Goal: Task Accomplishment & Management: Manage account settings

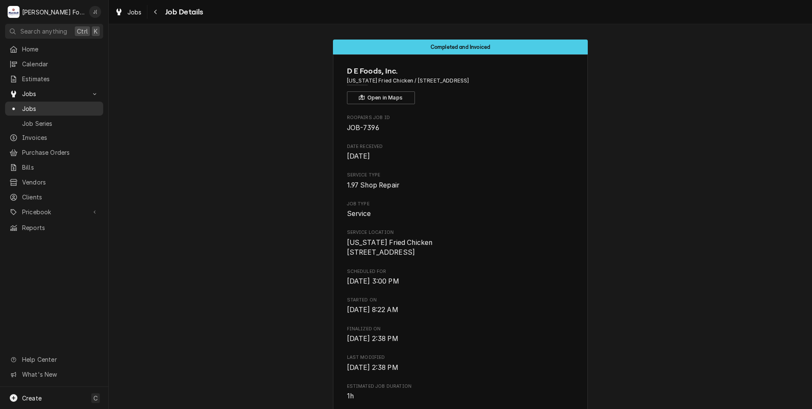
click at [73, 104] on span "Jobs" at bounding box center [60, 108] width 77 height 9
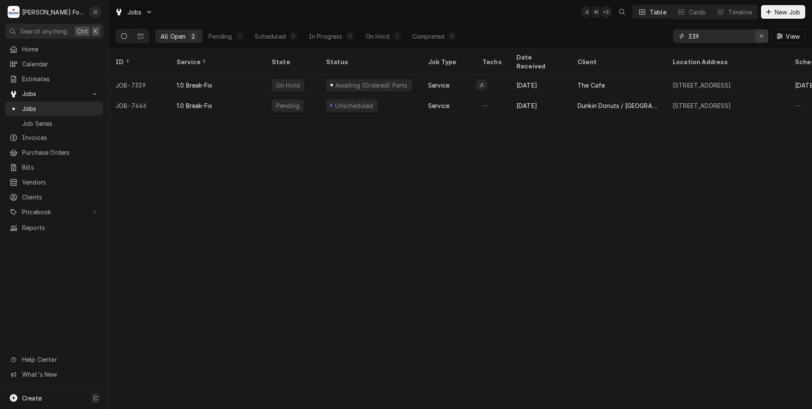
click at [762, 36] on icon "Erase input" at bounding box center [761, 36] width 5 height 6
click at [745, 34] on input "Dynamic Content Wrapper" at bounding box center [728, 36] width 80 height 14
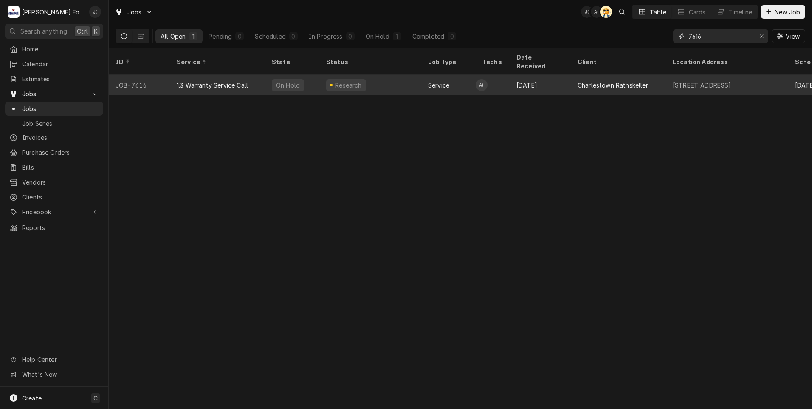
type input "7616"
click at [393, 75] on div "Research" at bounding box center [370, 85] width 102 height 20
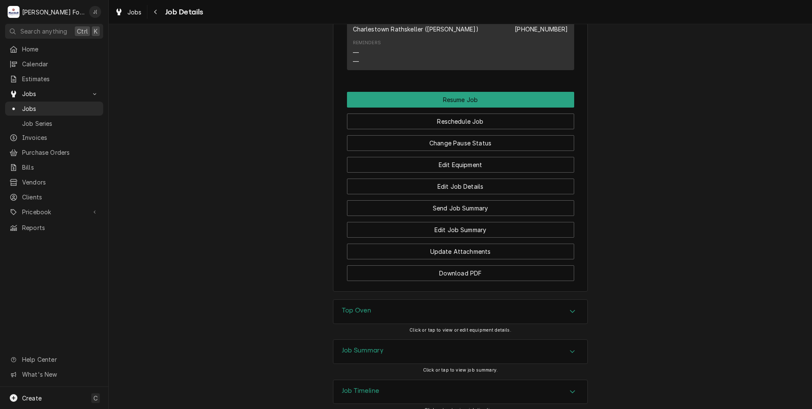
scroll to position [1148, 0]
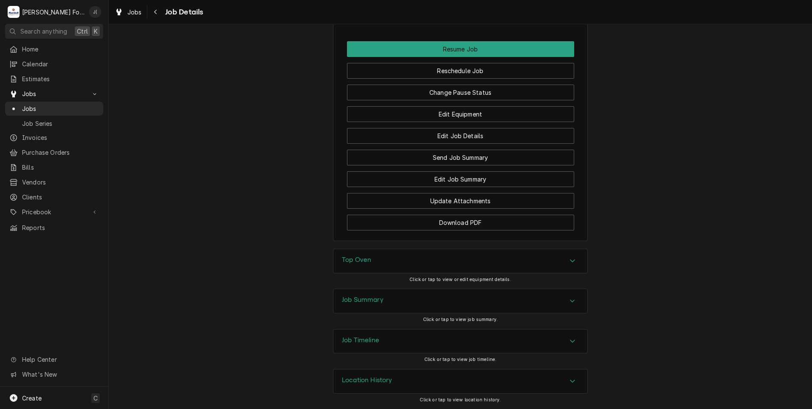
click at [375, 299] on h3 "Job Summary" at bounding box center [363, 300] width 42 height 8
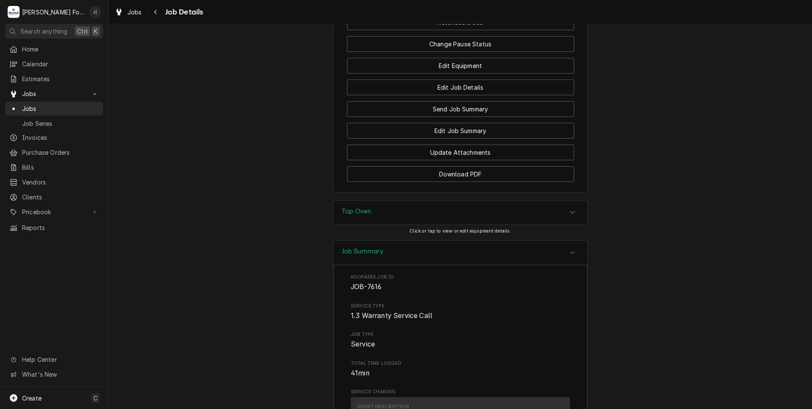
scroll to position [1097, 0]
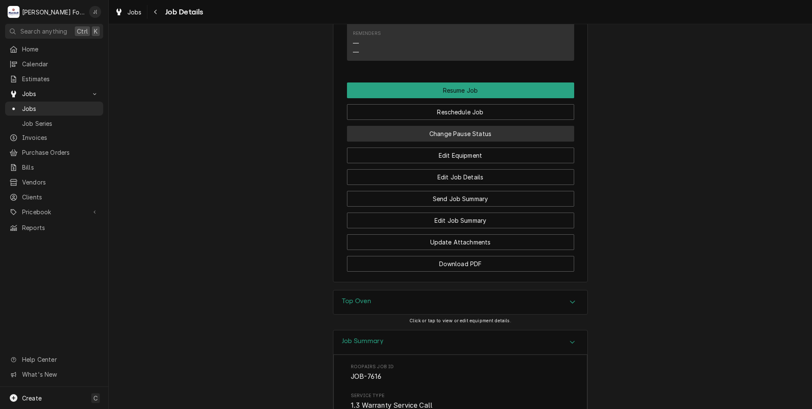
click at [455, 141] on button "Change Pause Status" at bounding box center [460, 134] width 227 height 16
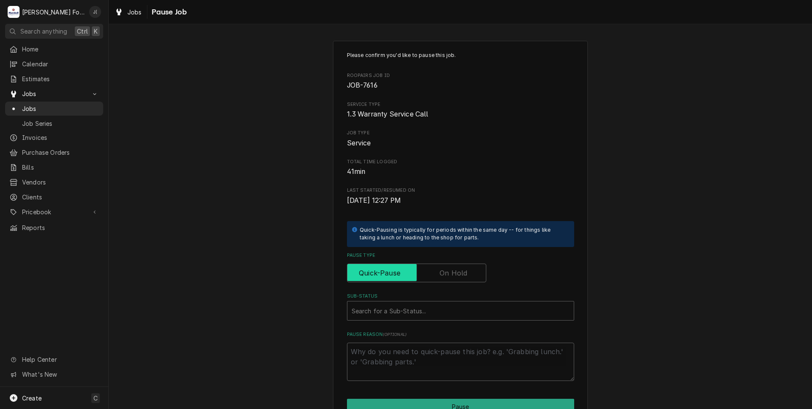
click at [437, 272] on input "Pause Type" at bounding box center [417, 272] width 132 height 19
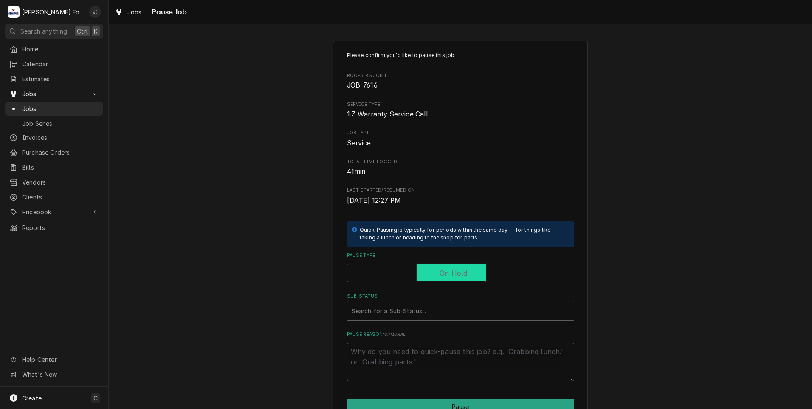
checkbox input "true"
click at [413, 312] on div "Sub-Status" at bounding box center [461, 310] width 218 height 15
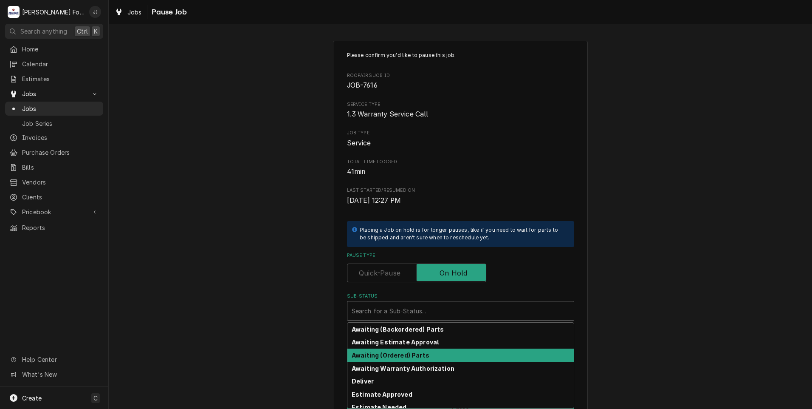
click at [398, 358] on strong "Awaiting (Ordered) Parts" at bounding box center [391, 354] width 78 height 7
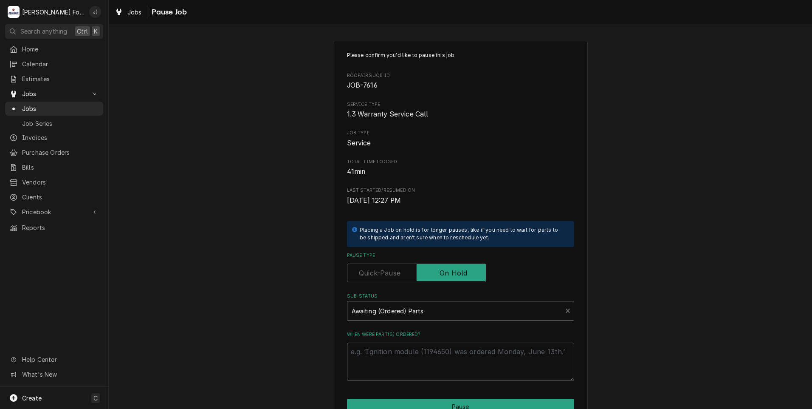
click at [397, 360] on textarea "When were part(s) ordered?" at bounding box center [460, 361] width 227 height 38
type textarea "x"
type textarea "1"
type textarea "x"
type textarea "10"
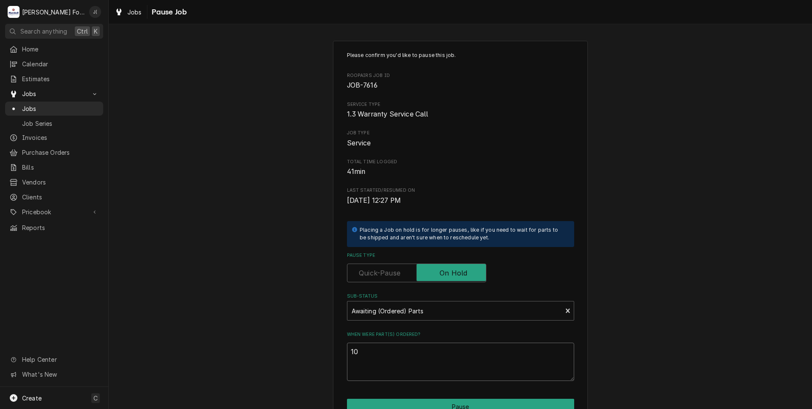
type textarea "x"
type textarea "10/"
type textarea "x"
type textarea "10/0"
type textarea "x"
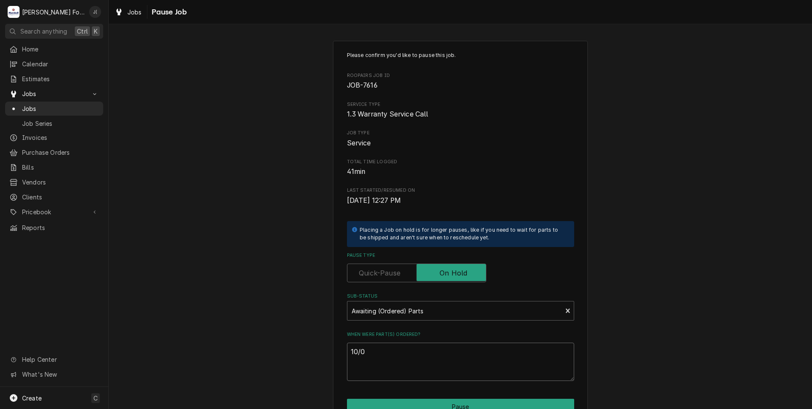
type textarea "10/01"
type textarea "x"
type textarea "10/01/"
type textarea "x"
type textarea "10/01/2"
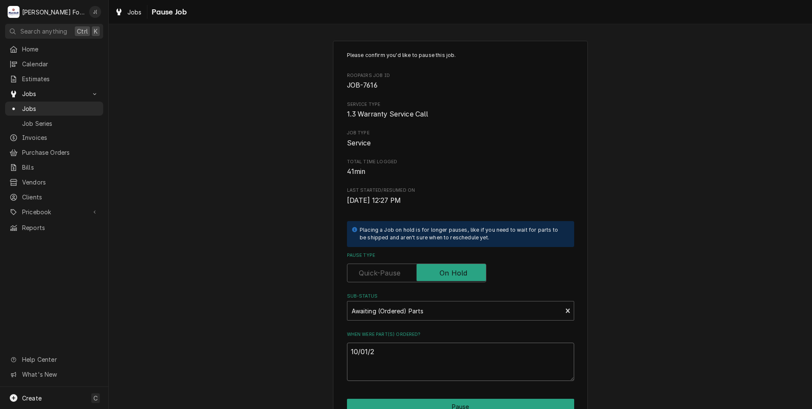
type textarea "x"
type textarea "[DATE]"
type textarea "x"
type textarea "10/01/202"
type textarea "x"
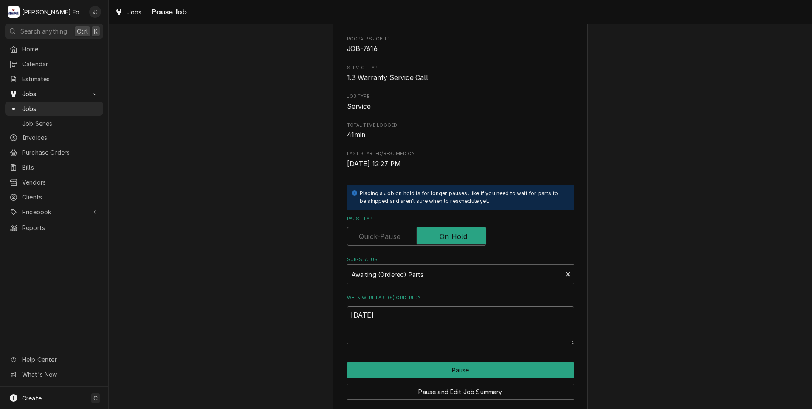
scroll to position [67, 0]
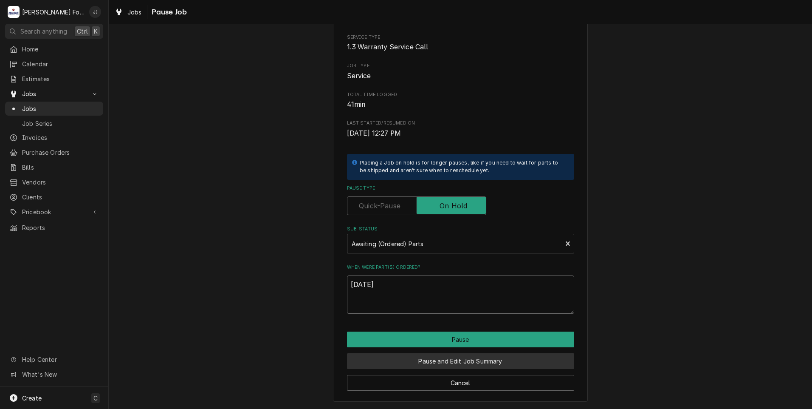
type textarea "[DATE]"
click at [443, 361] on button "Pause and Edit Job Summary" at bounding box center [460, 361] width 227 height 16
type textarea "x"
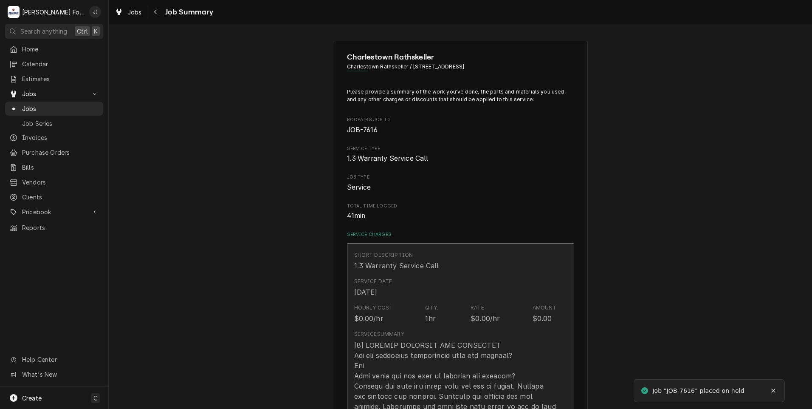
type textarea "x"
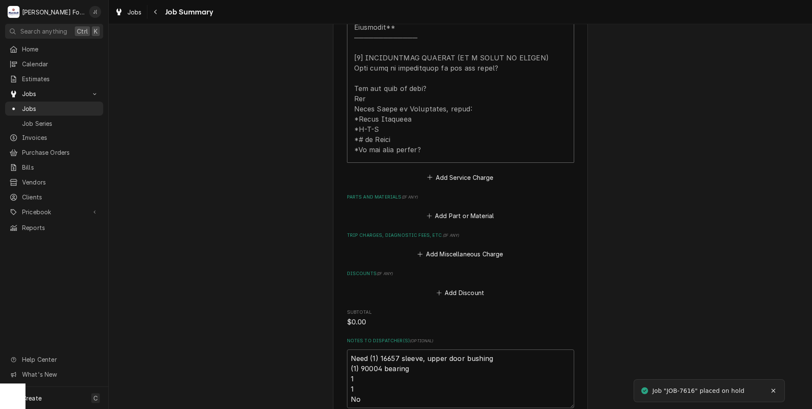
scroll to position [467, 0]
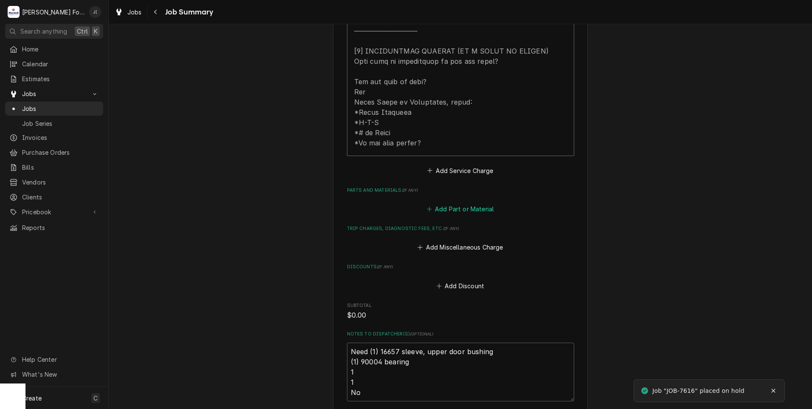
click at [467, 203] on button "Add Part or Material" at bounding box center [460, 209] width 70 height 12
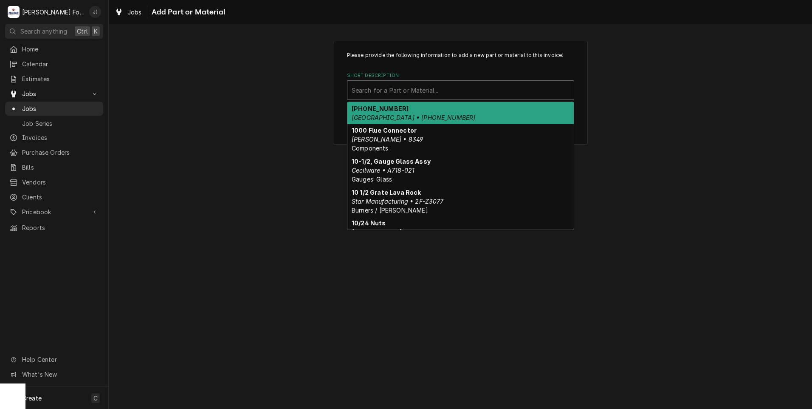
click at [413, 90] on div "Short Description" at bounding box center [461, 89] width 218 height 15
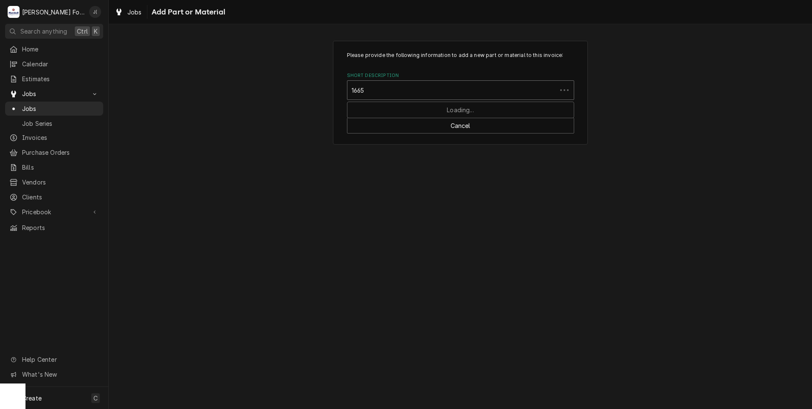
type input "16657"
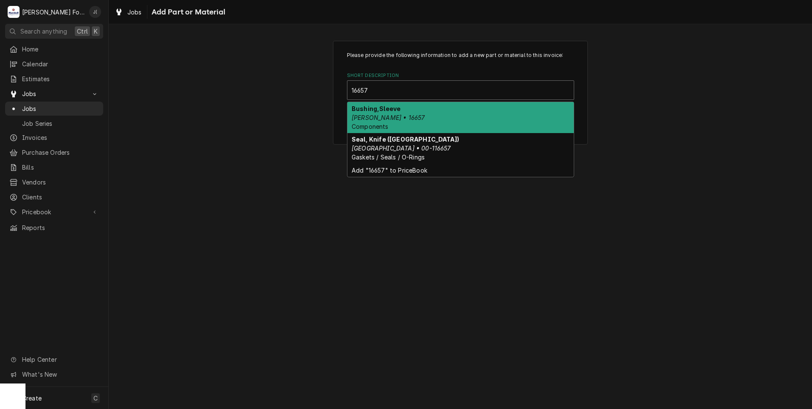
click at [404, 115] on div "Bushing,Sleeve Blodgett • 16657 Components" at bounding box center [460, 117] width 226 height 31
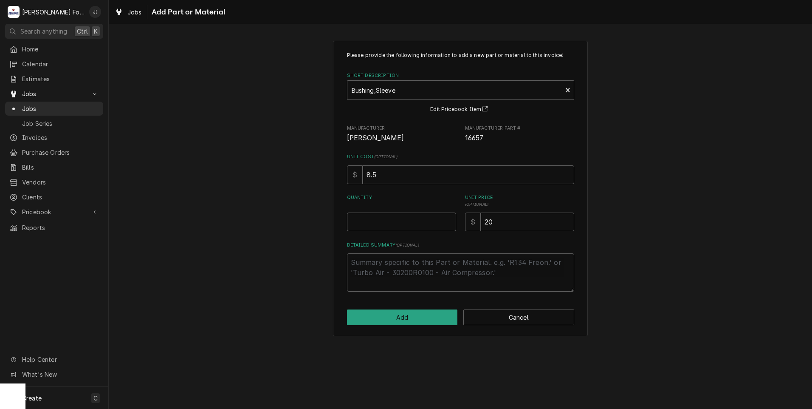
click at [403, 218] on input "Quantity" at bounding box center [401, 221] width 109 height 19
type textarea "x"
type input "1"
click at [411, 327] on div "Please provide the following information to add a new part or material to this …" at bounding box center [460, 188] width 255 height 295
click at [414, 317] on button "Add" at bounding box center [402, 317] width 111 height 16
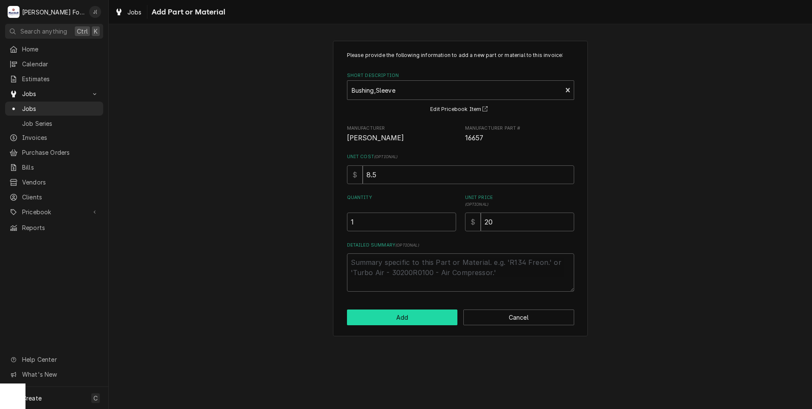
type textarea "x"
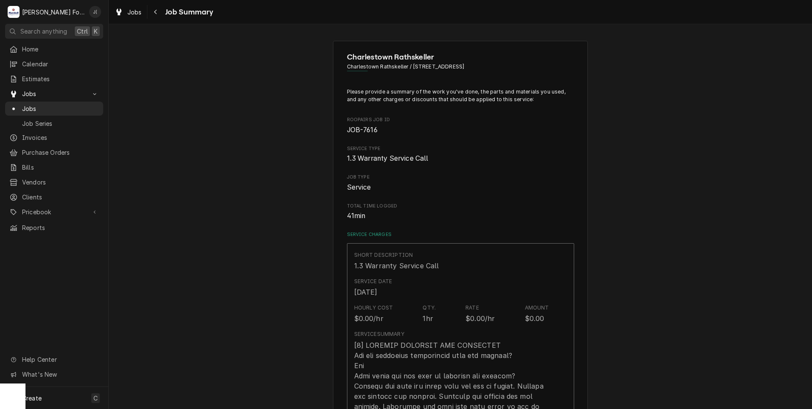
scroll to position [467, 0]
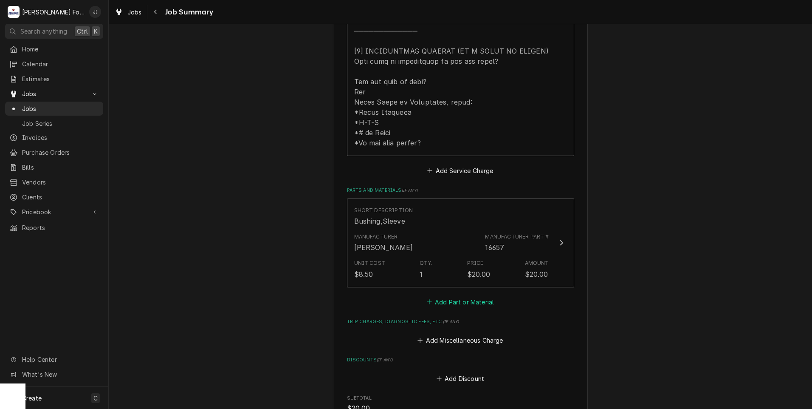
click at [446, 296] on button "Add Part or Material" at bounding box center [460, 302] width 70 height 12
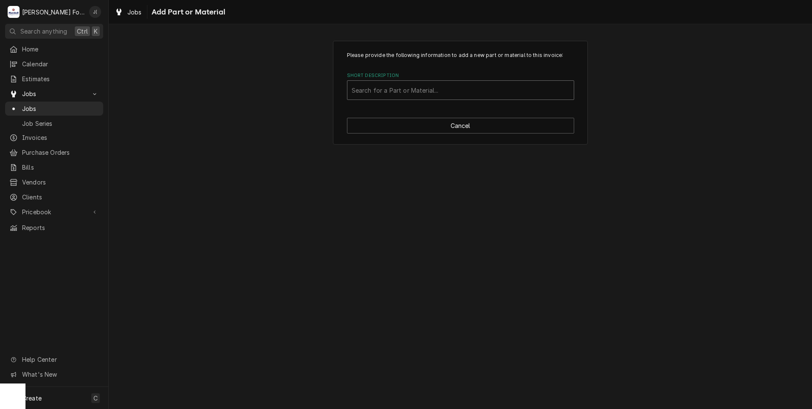
click at [409, 88] on div "Short Description" at bounding box center [461, 89] width 218 height 15
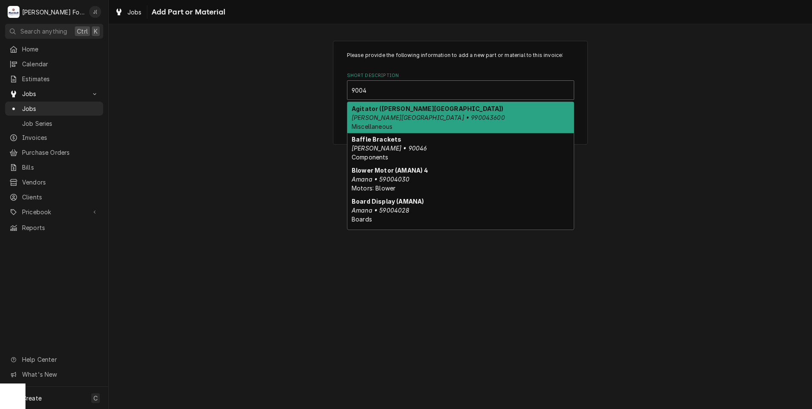
type input "90004"
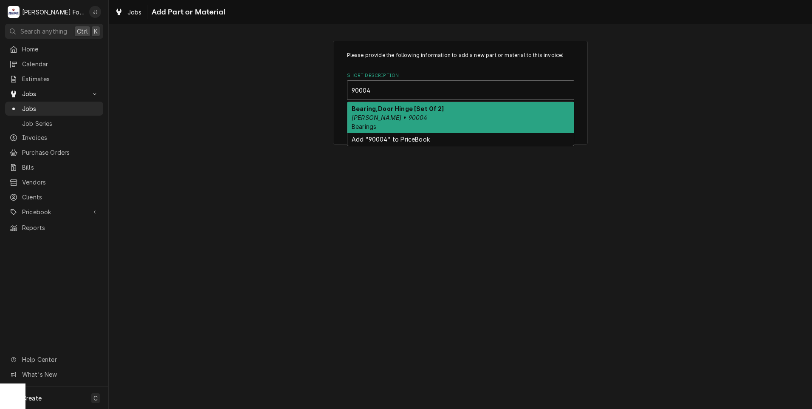
click at [405, 125] on div "Bearing,Door Hinge [Set Of 2] Blodgett • 90004 Bearings" at bounding box center [460, 117] width 226 height 31
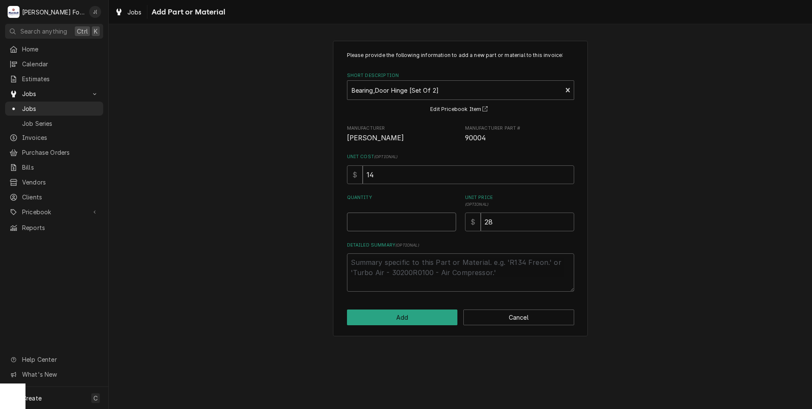
click at [423, 221] on input "Quantity" at bounding box center [401, 221] width 109 height 19
type textarea "x"
type input "1"
drag, startPoint x: 424, startPoint y: 223, endPoint x: 384, endPoint y: 321, distance: 106.3
click at [384, 321] on button "Add" at bounding box center [402, 317] width 111 height 16
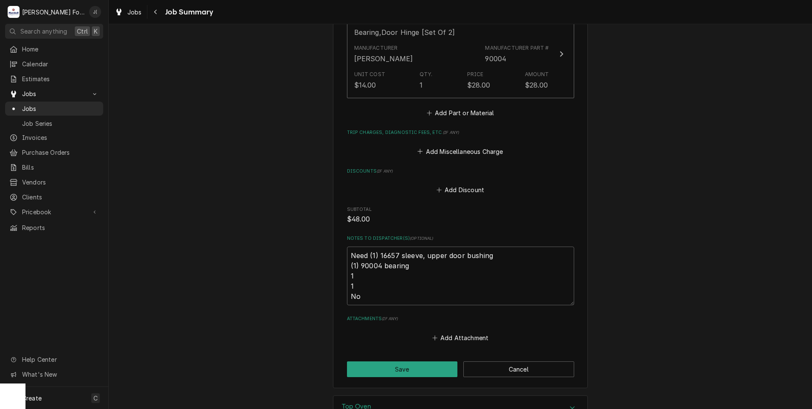
scroll to position [805, 0]
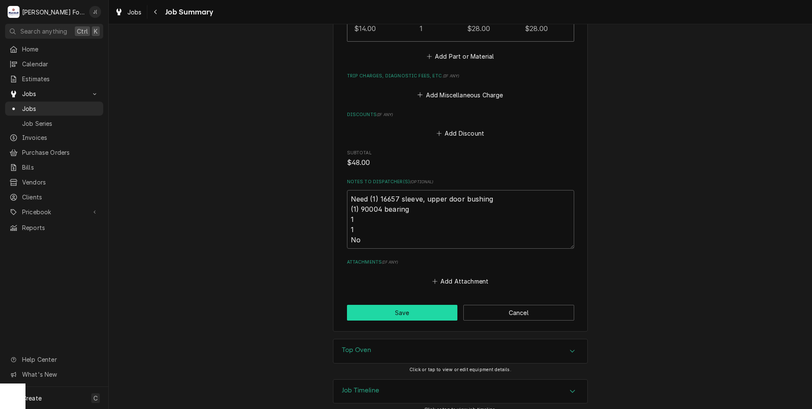
click at [358, 308] on button "Save" at bounding box center [402, 313] width 111 height 16
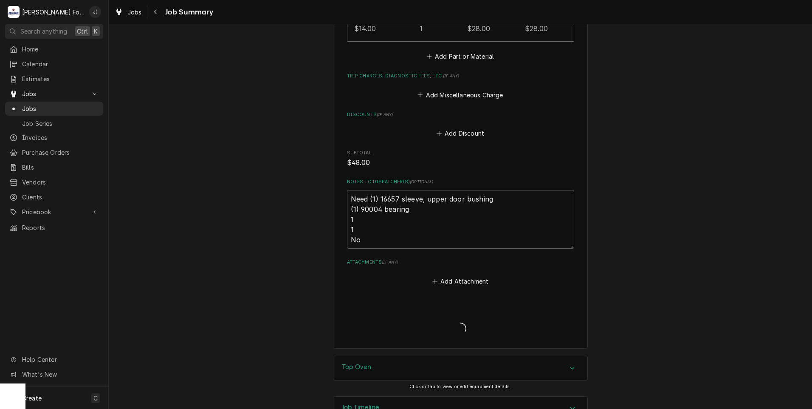
type textarea "x"
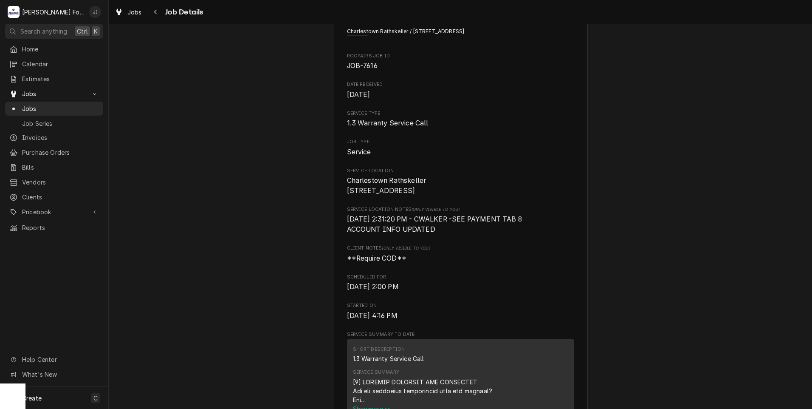
scroll to position [212, 0]
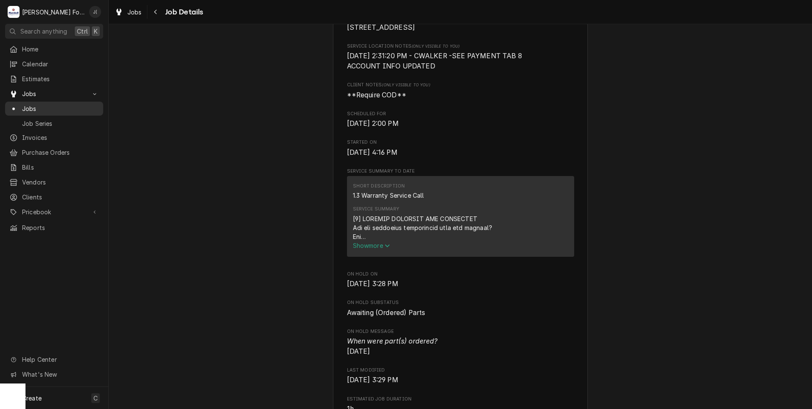
click at [26, 104] on span "Jobs" at bounding box center [60, 108] width 77 height 9
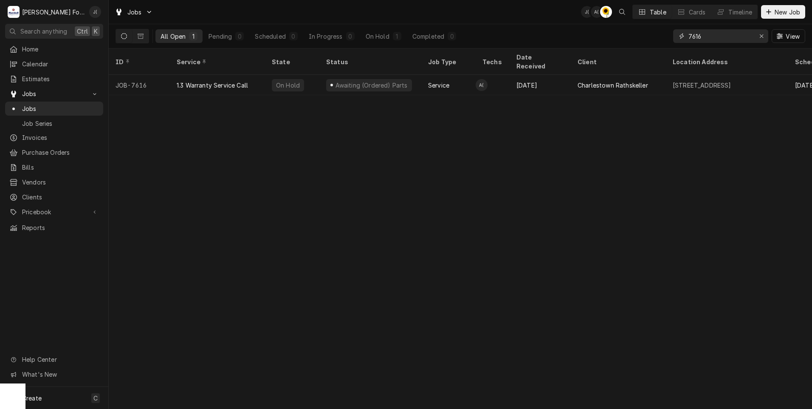
drag, startPoint x: 725, startPoint y: 37, endPoint x: 301, endPoint y: 0, distance: 425.4
click at [384, 14] on div "Jobs J( A( C( Table Cards Timeline New Job All Open 1 Pending 0 Scheduled 0 In …" at bounding box center [460, 24] width 703 height 48
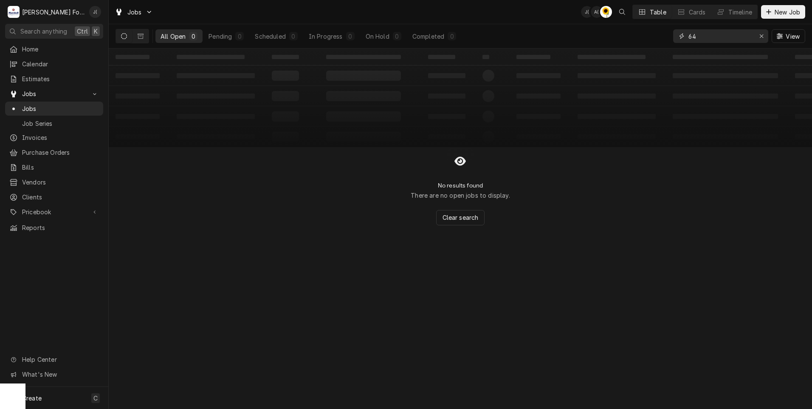
type input "6"
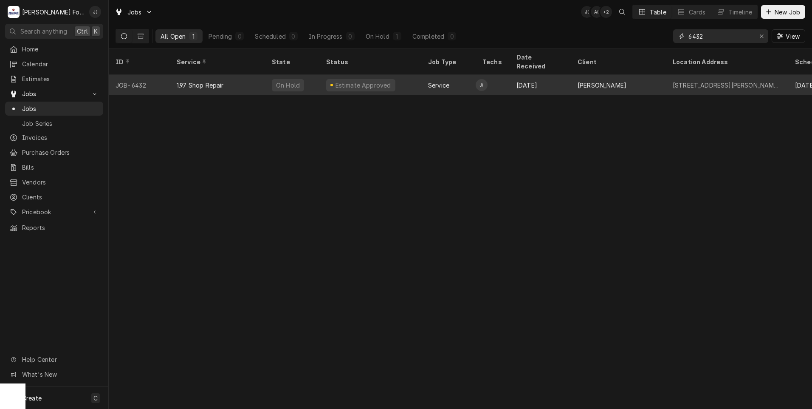
type input "6432"
click at [236, 75] on div "1.97 Shop Repair" at bounding box center [217, 85] width 95 height 20
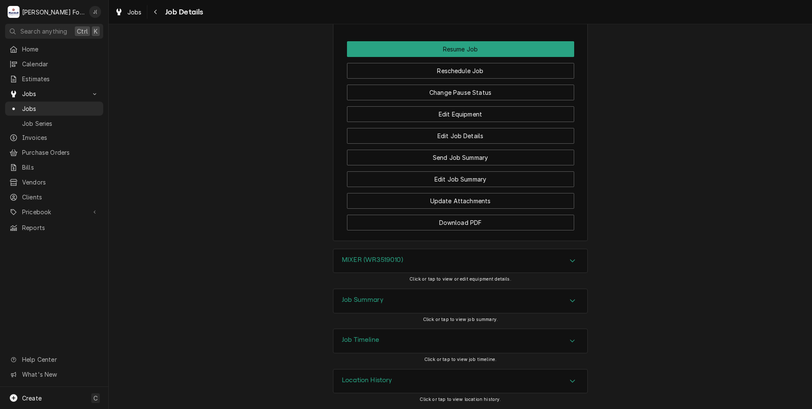
scroll to position [930, 0]
click at [432, 265] on div "MIXER (WR3519010)" at bounding box center [460, 261] width 254 height 24
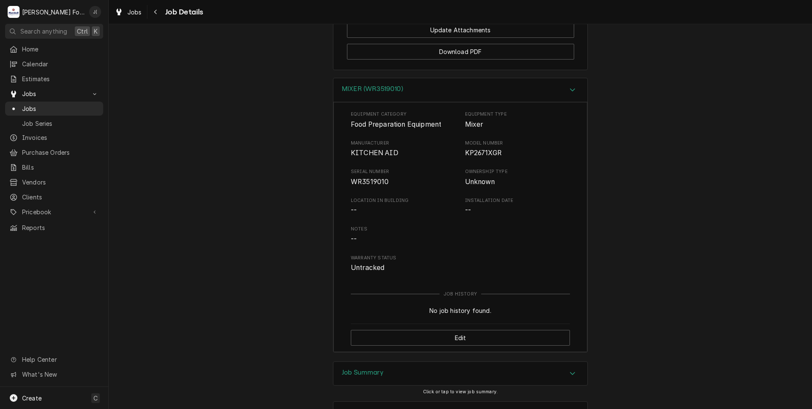
scroll to position [1142, 0]
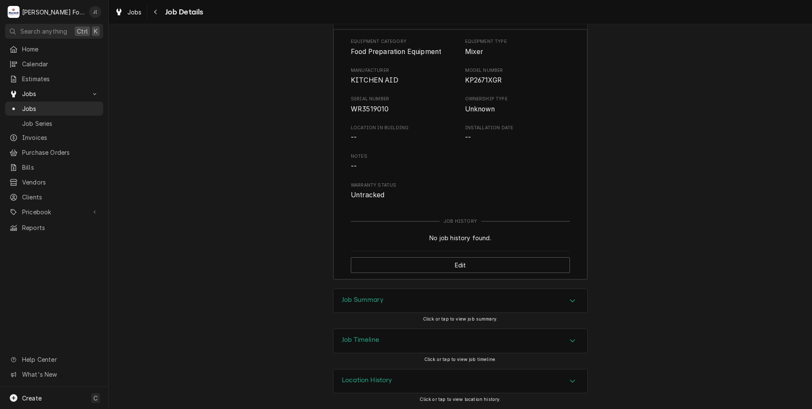
click at [347, 302] on h3 "Job Summary" at bounding box center [363, 300] width 42 height 8
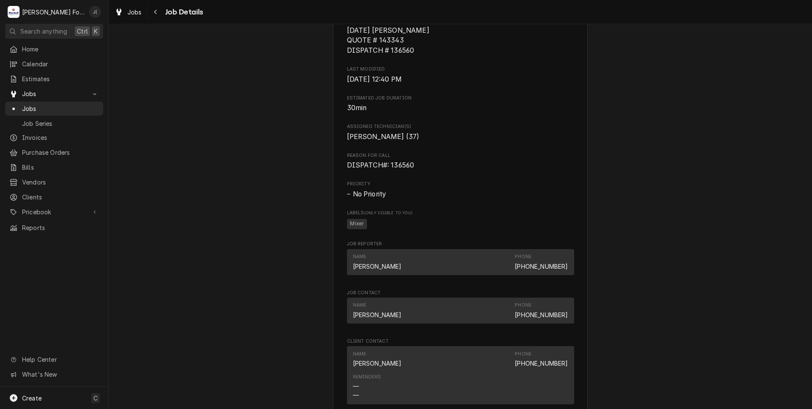
scroll to position [680, 0]
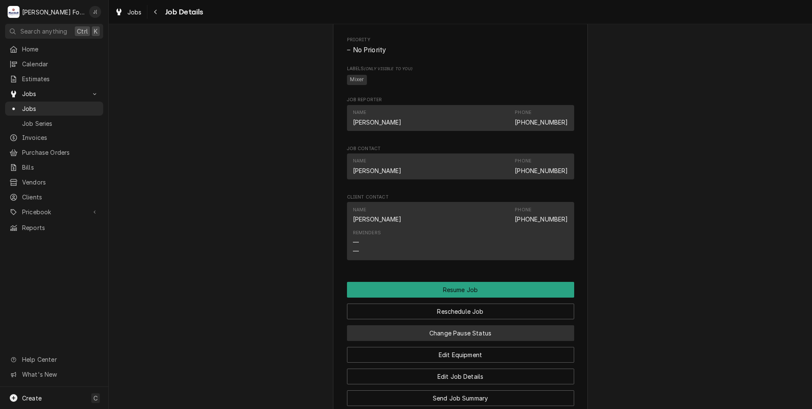
click at [480, 341] on button "Change Pause Status" at bounding box center [460, 333] width 227 height 16
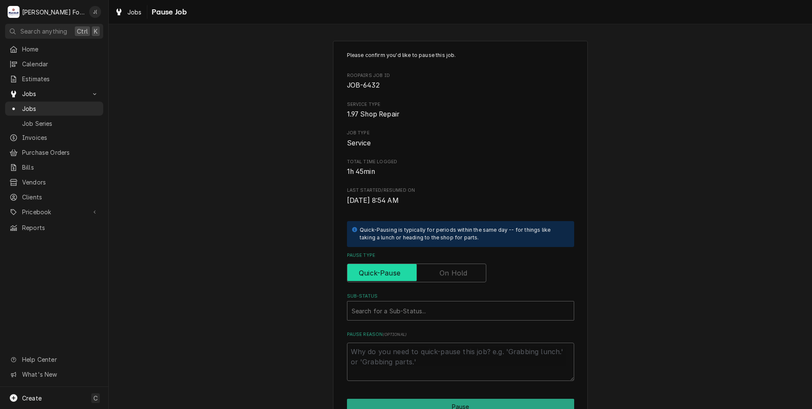
click at [436, 276] on input "Pause Type" at bounding box center [417, 272] width 132 height 19
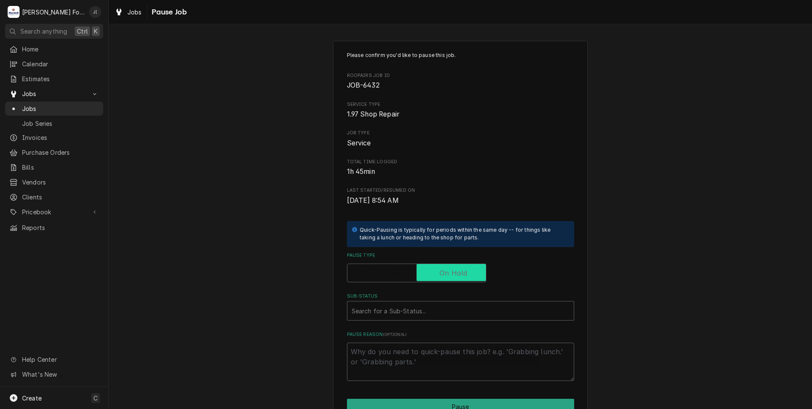
checkbox input "true"
click at [417, 320] on div "Search for a Sub-Status..." at bounding box center [460, 310] width 226 height 19
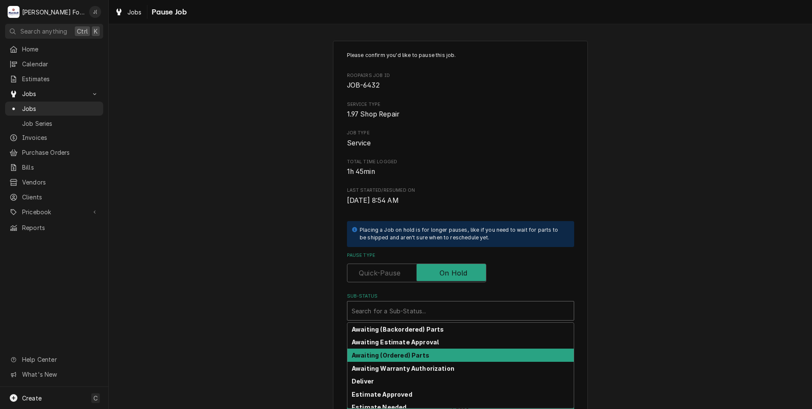
click at [400, 358] on strong "Awaiting (Ordered) Parts" at bounding box center [391, 354] width 78 height 7
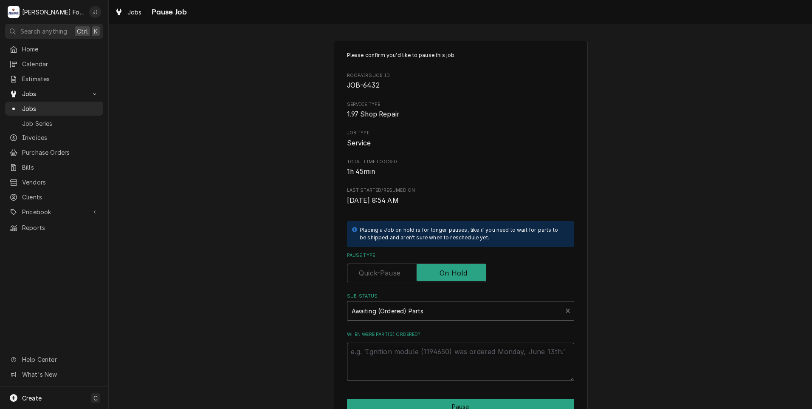
click at [398, 355] on textarea "When were part(s) ordered?" at bounding box center [460, 361] width 227 height 38
type textarea "x"
type textarea "1"
type textarea "x"
type textarea "10"
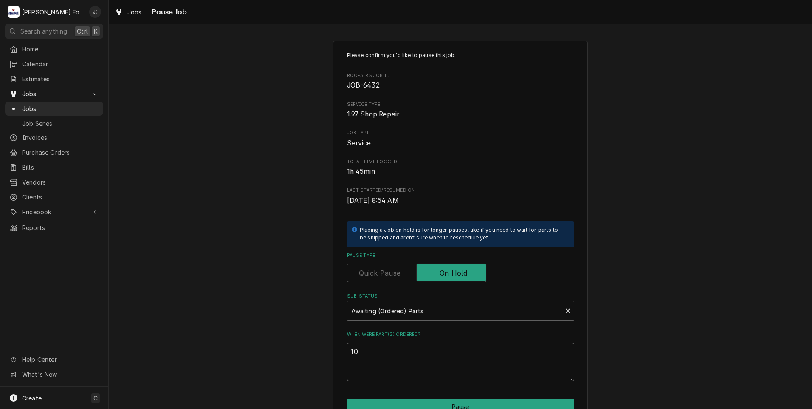
type textarea "x"
type textarea "10/"
type textarea "x"
type textarea "10/0"
type textarea "x"
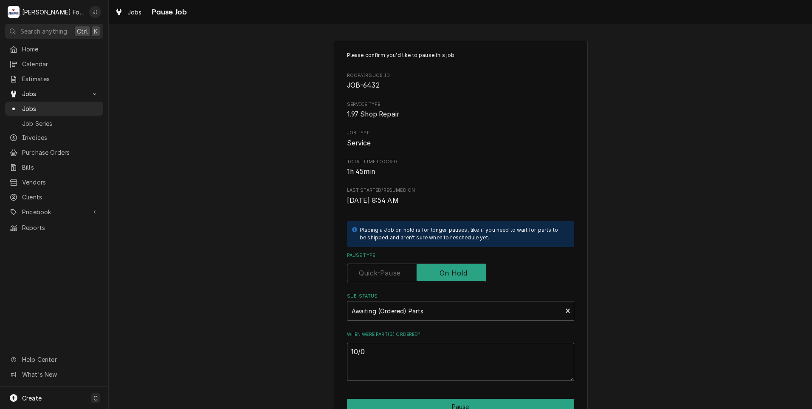
type textarea "10/01"
type textarea "x"
type textarea "10/01/"
type textarea "x"
type textarea "10/01/2"
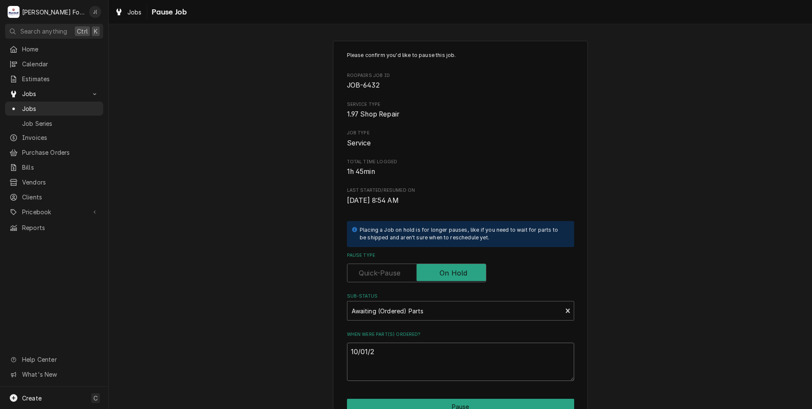
type textarea "x"
type textarea "10/01/20"
type textarea "x"
type textarea "10/01/202"
type textarea "x"
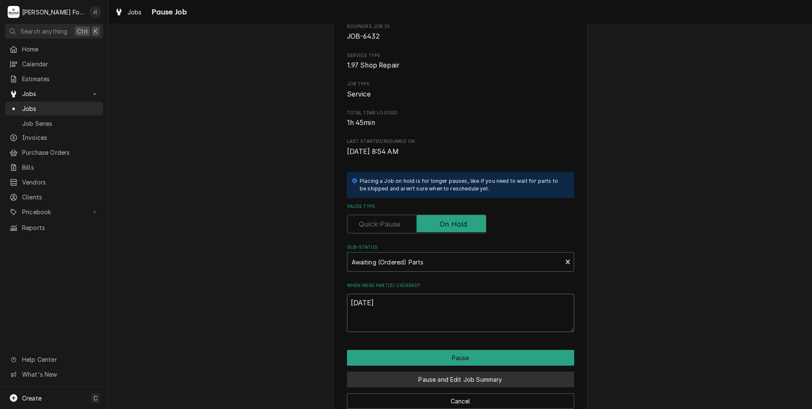
scroll to position [67, 0]
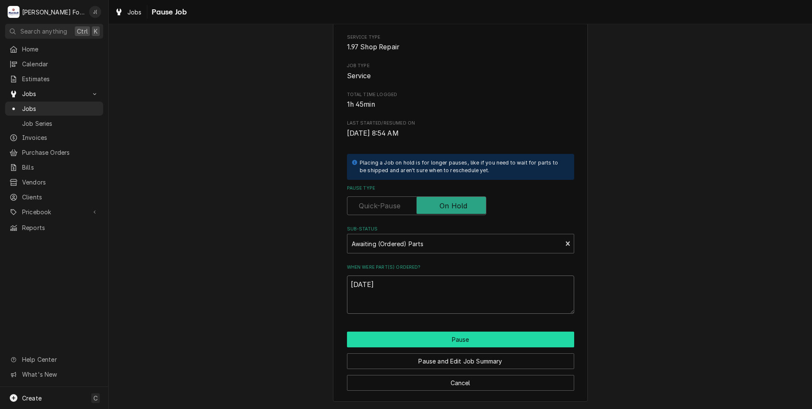
type textarea "[DATE]"
click at [403, 342] on button "Pause" at bounding box center [460, 339] width 227 height 16
type textarea "x"
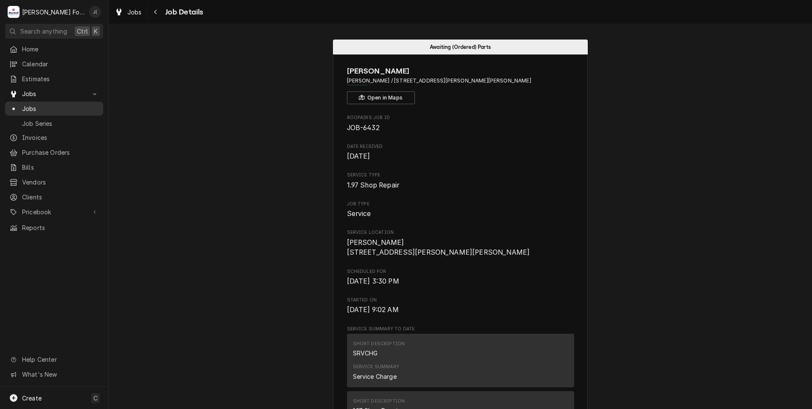
click at [25, 109] on span "Jobs" at bounding box center [60, 108] width 77 height 9
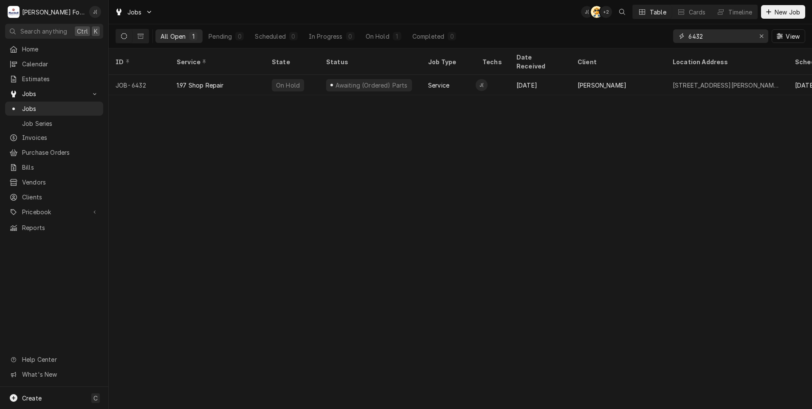
click at [763, 34] on icon "Erase input" at bounding box center [761, 36] width 5 height 6
click at [708, 41] on input "Dynamic Content Wrapper" at bounding box center [728, 36] width 80 height 14
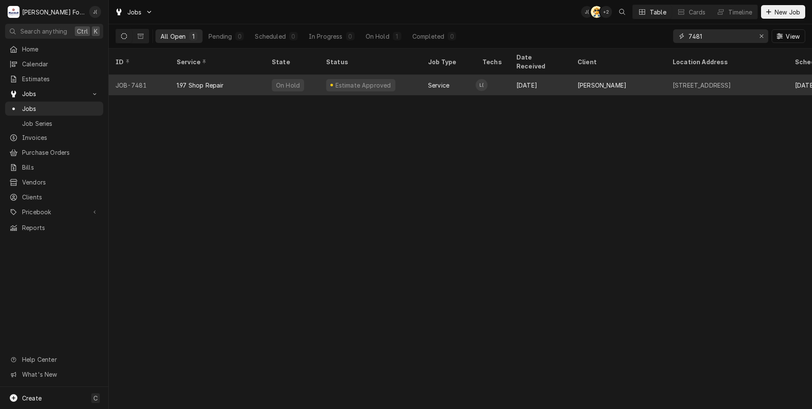
type input "7481"
click at [359, 79] on div "Estimate Approved" at bounding box center [360, 85] width 69 height 12
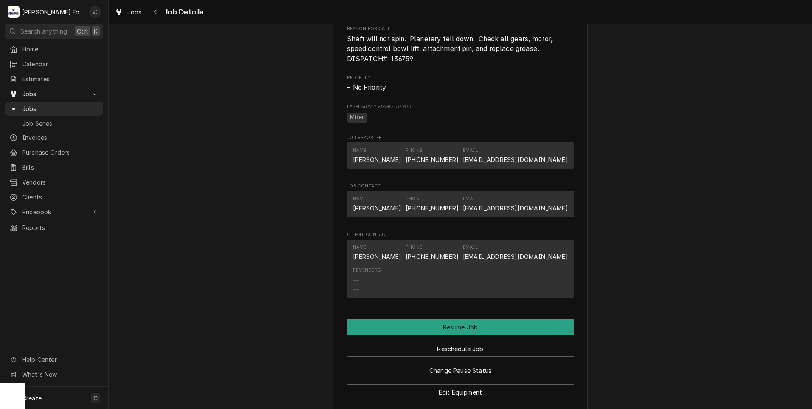
scroll to position [764, 0]
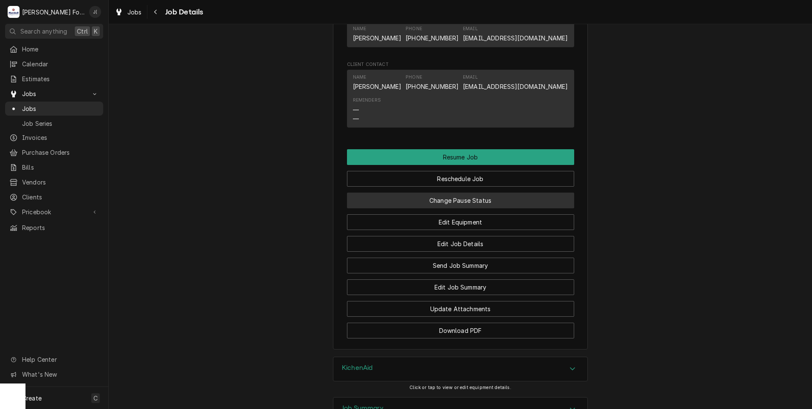
click at [468, 206] on button "Change Pause Status" at bounding box center [460, 200] width 227 height 16
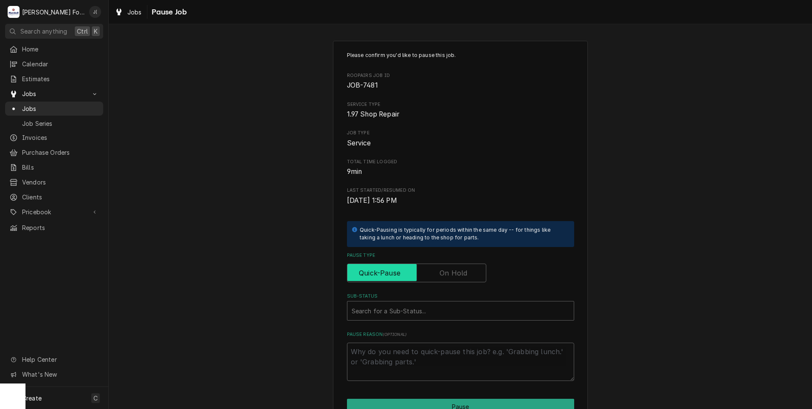
click at [444, 265] on input "Pause Type" at bounding box center [417, 272] width 132 height 19
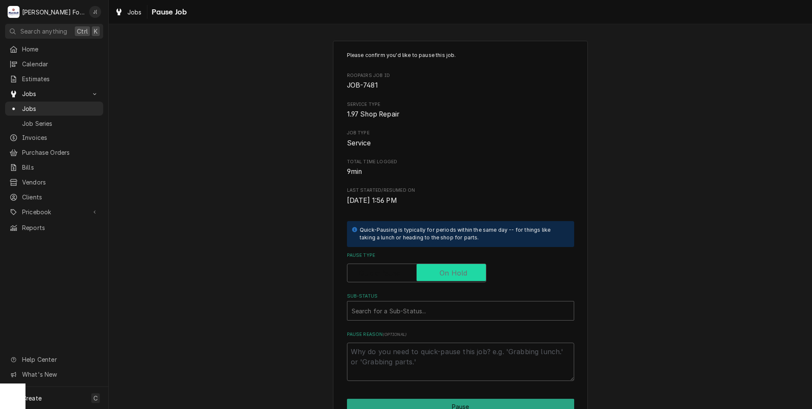
checkbox input "true"
click at [437, 307] on div "Sub-Status" at bounding box center [461, 310] width 218 height 15
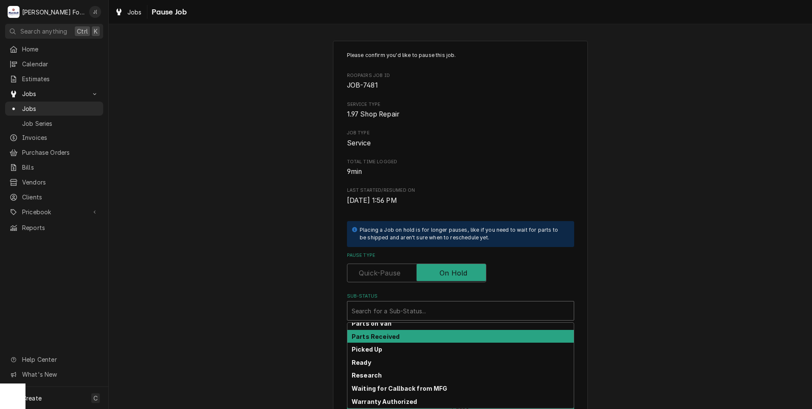
scroll to position [93, 0]
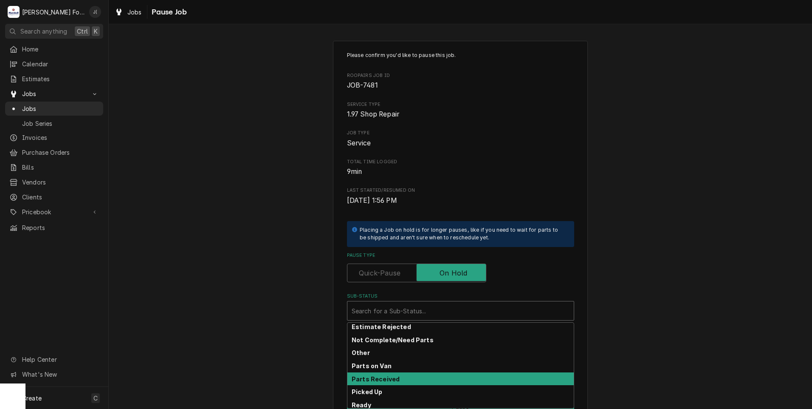
click at [393, 380] on div "Parts Received" at bounding box center [460, 378] width 226 height 13
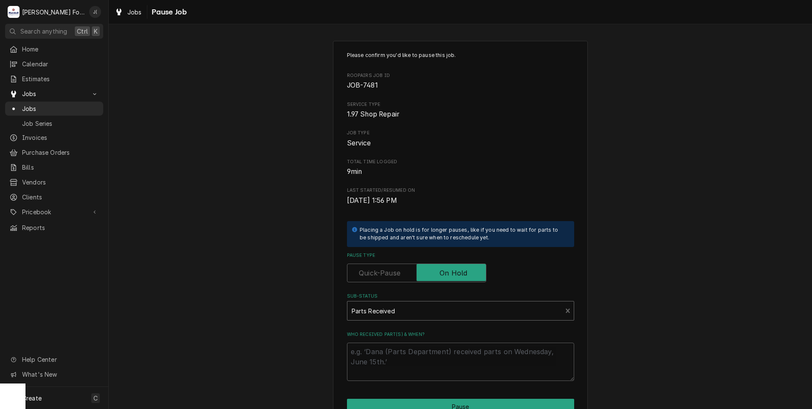
click at [406, 313] on div "Sub-Status" at bounding box center [455, 310] width 206 height 15
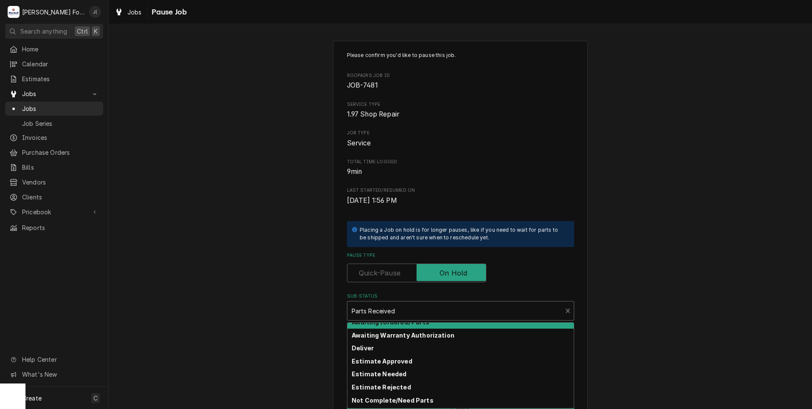
scroll to position [0, 0]
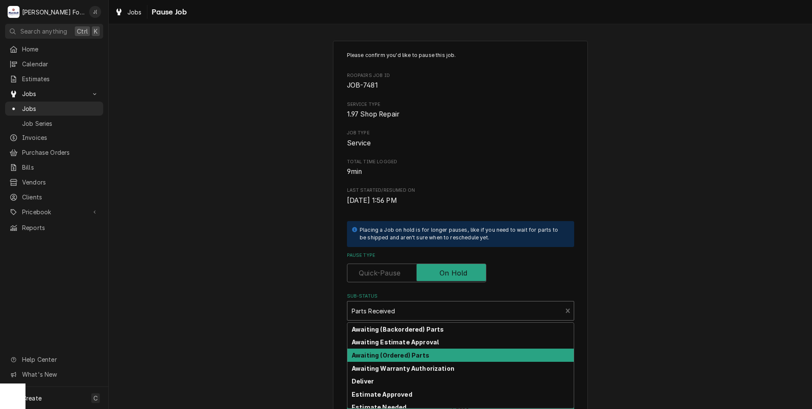
click at [400, 355] on strong "Awaiting (Ordered) Parts" at bounding box center [391, 354] width 78 height 7
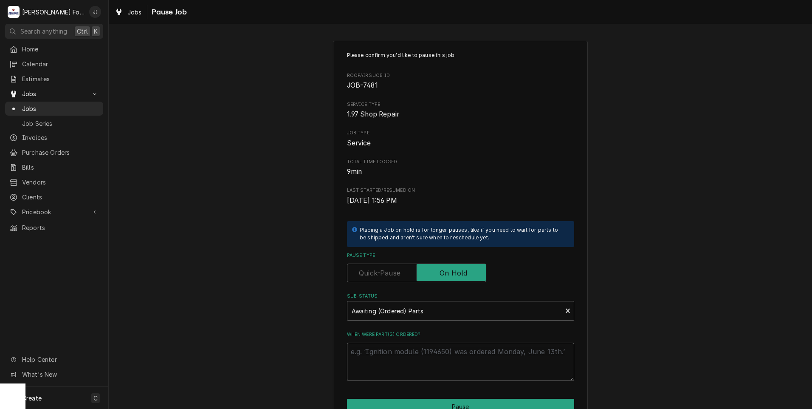
click at [400, 355] on textarea "When were part(s) ordered?" at bounding box center [460, 361] width 227 height 38
type textarea "x"
type textarea "1"
type textarea "x"
type textarea "10"
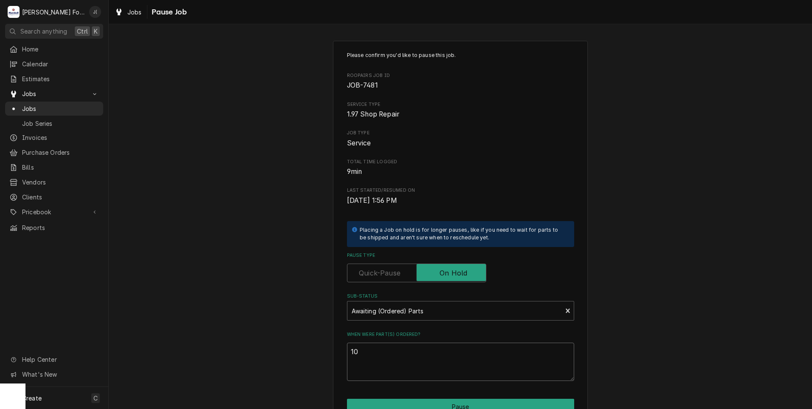
type textarea "x"
type textarea "10/"
type textarea "x"
type textarea "10/0"
type textarea "x"
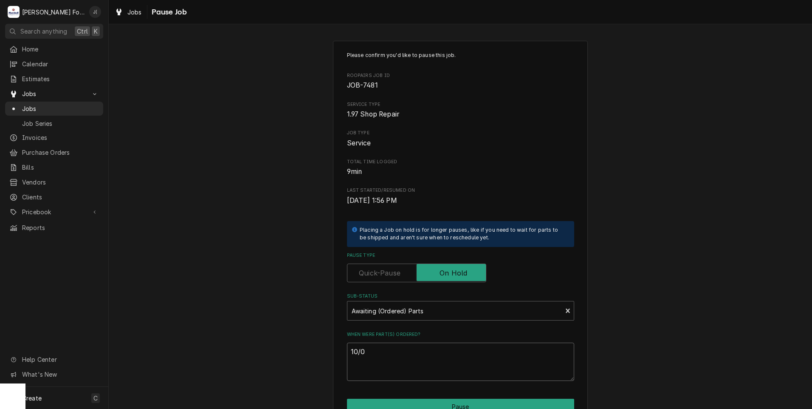
type textarea "10/01"
type textarea "x"
type textarea "10/01/"
type textarea "x"
type textarea "10/01/2"
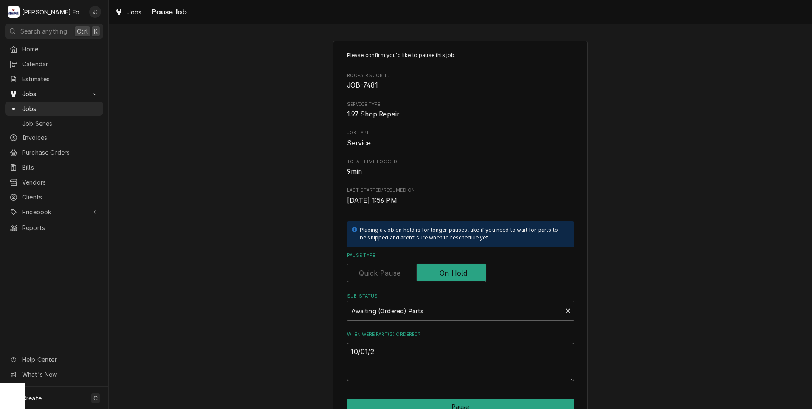
type textarea "x"
type textarea "10/01/20"
type textarea "x"
type textarea "10/01/202"
type textarea "x"
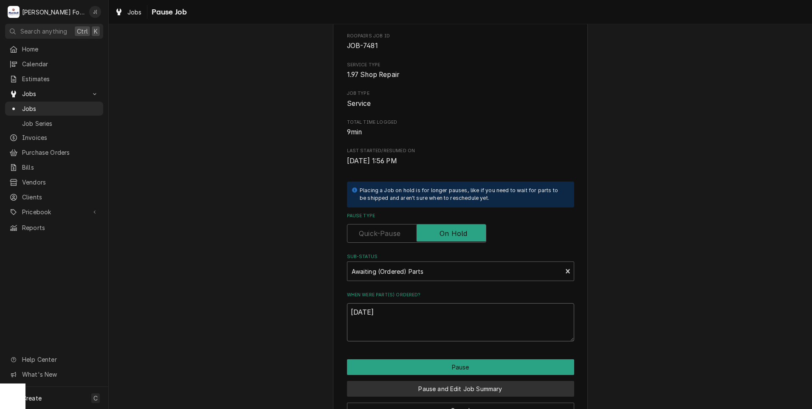
scroll to position [67, 0]
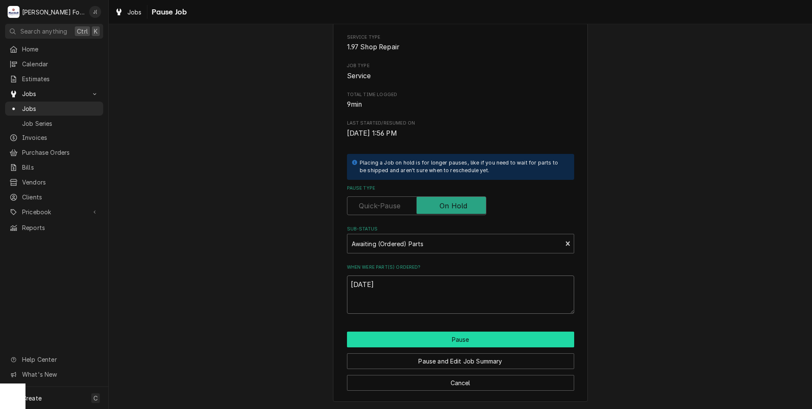
type textarea "[DATE]"
click at [456, 338] on button "Pause" at bounding box center [460, 339] width 227 height 16
type textarea "x"
